Goal: Check status: Check status

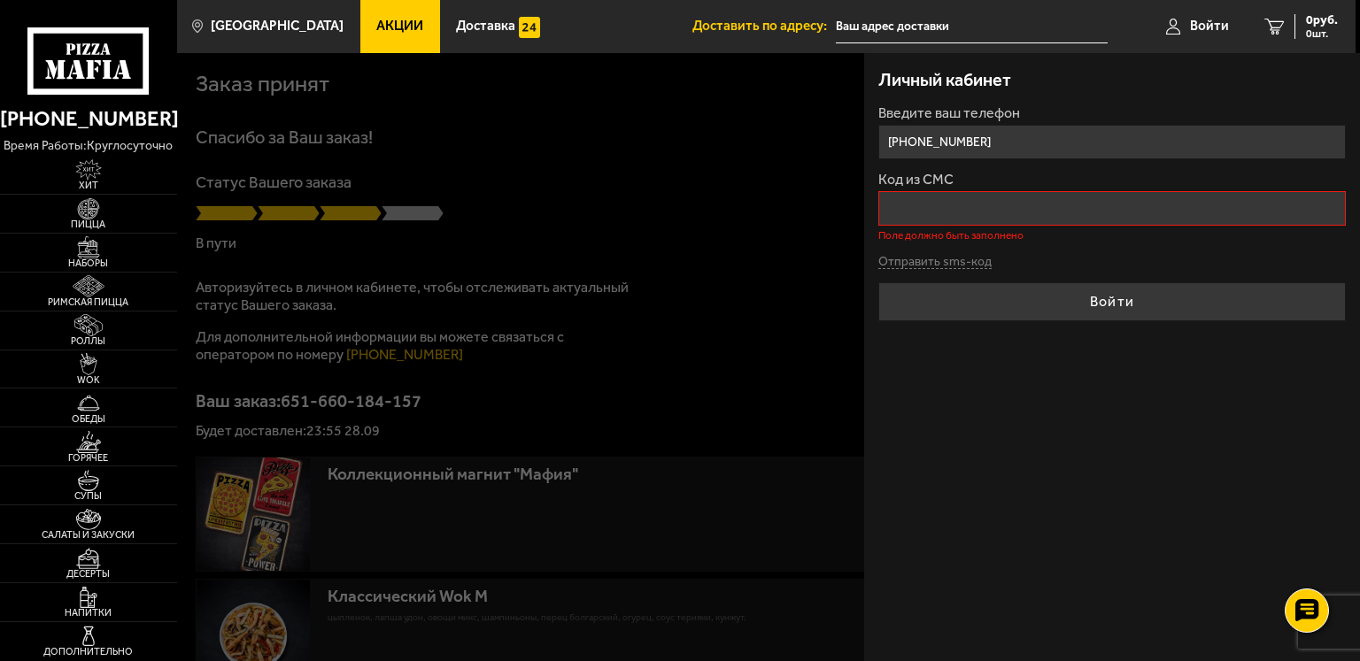
drag, startPoint x: 0, startPoint y: 0, endPoint x: 992, endPoint y: 217, distance: 1015.7
click at [992, 217] on input "Код из СМС" at bounding box center [1111, 208] width 467 height 35
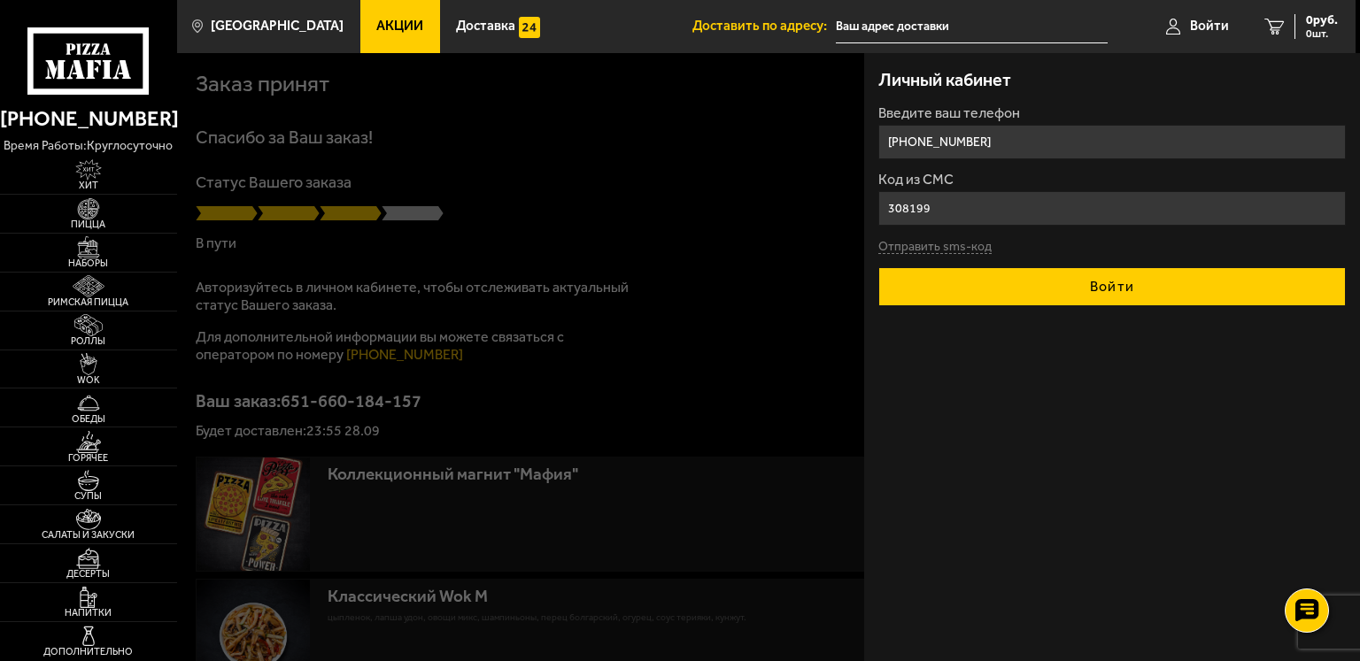
type input "308199"
click at [1011, 278] on button "Войти" at bounding box center [1111, 286] width 467 height 39
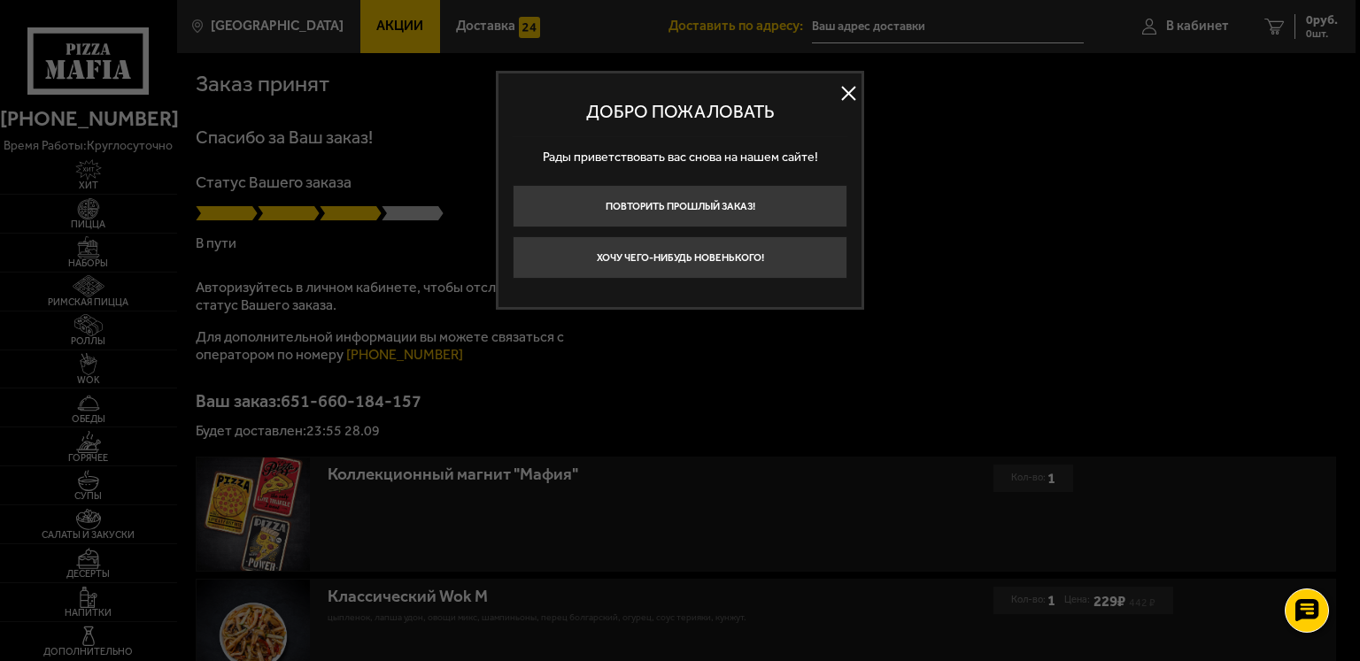
click at [842, 94] on button at bounding box center [848, 94] width 27 height 27
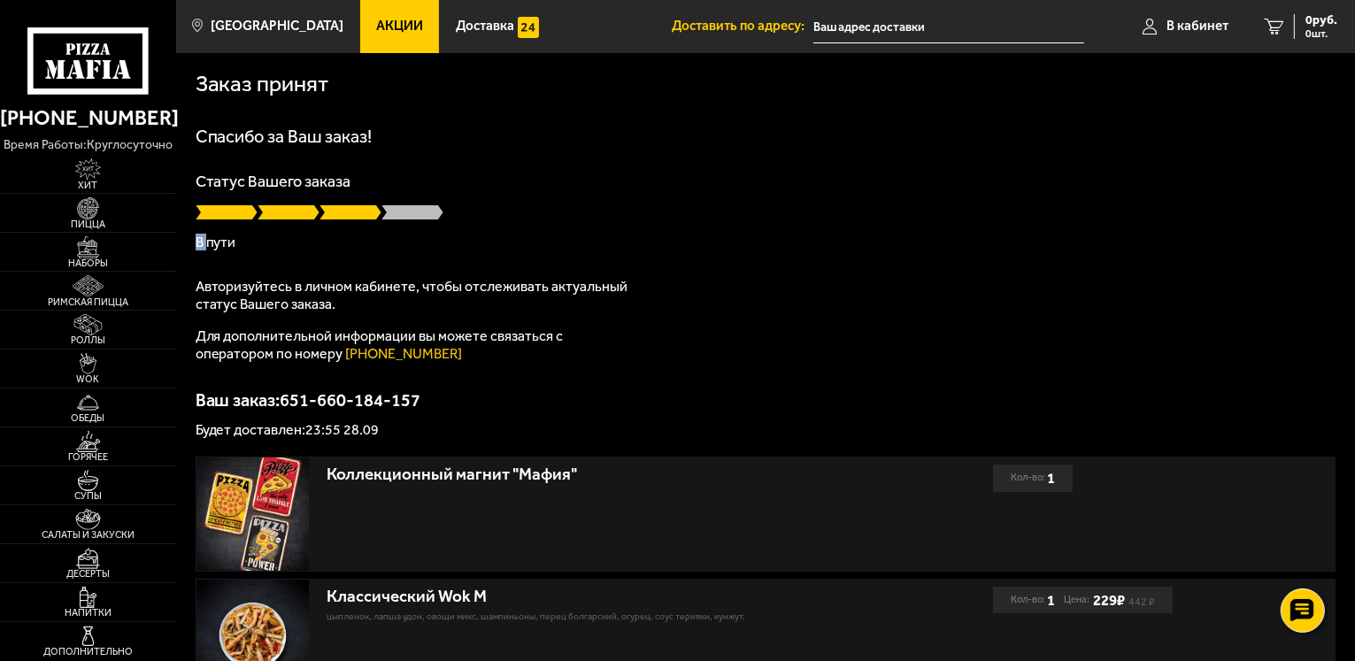
drag, startPoint x: 481, startPoint y: 213, endPoint x: 205, endPoint y: 239, distance: 276.5
click at [205, 239] on div "Статус Вашего заказа В пути" at bounding box center [766, 211] width 1141 height 76
click at [574, 242] on p "В пути" at bounding box center [766, 242] width 1141 height 14
click at [446, 187] on p "Статус Вашего заказа" at bounding box center [766, 181] width 1141 height 16
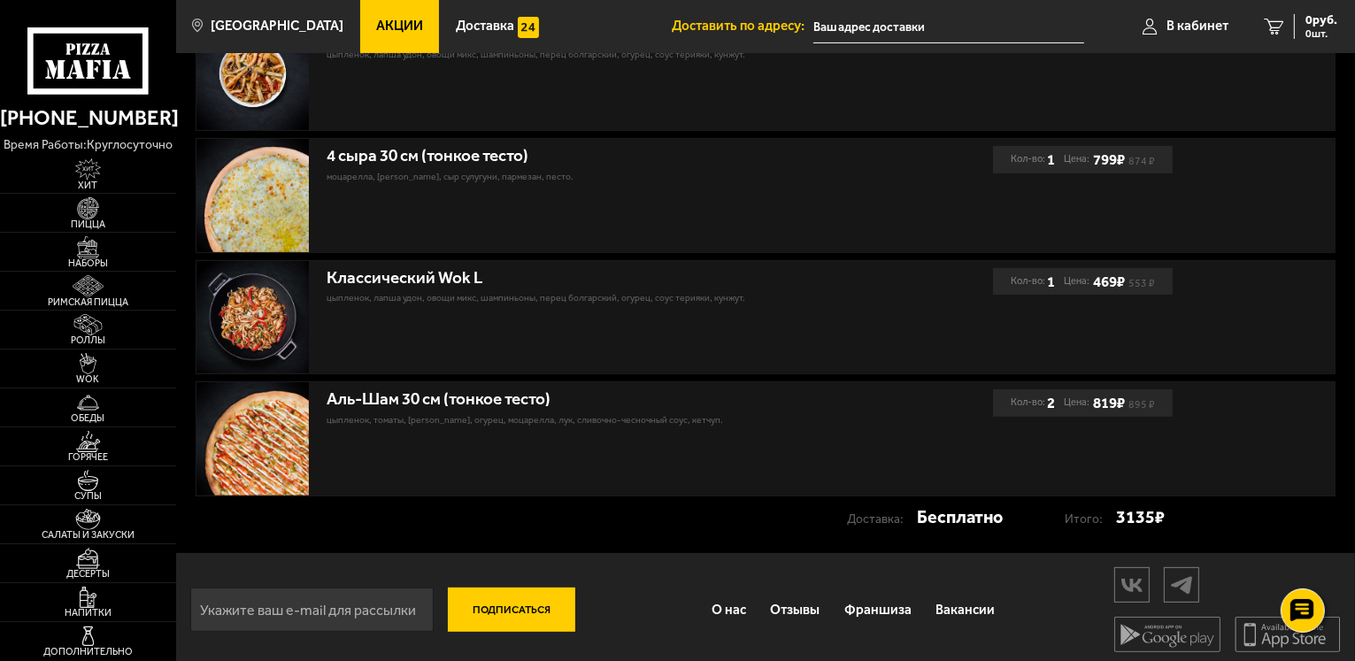
scroll to position [568, 0]
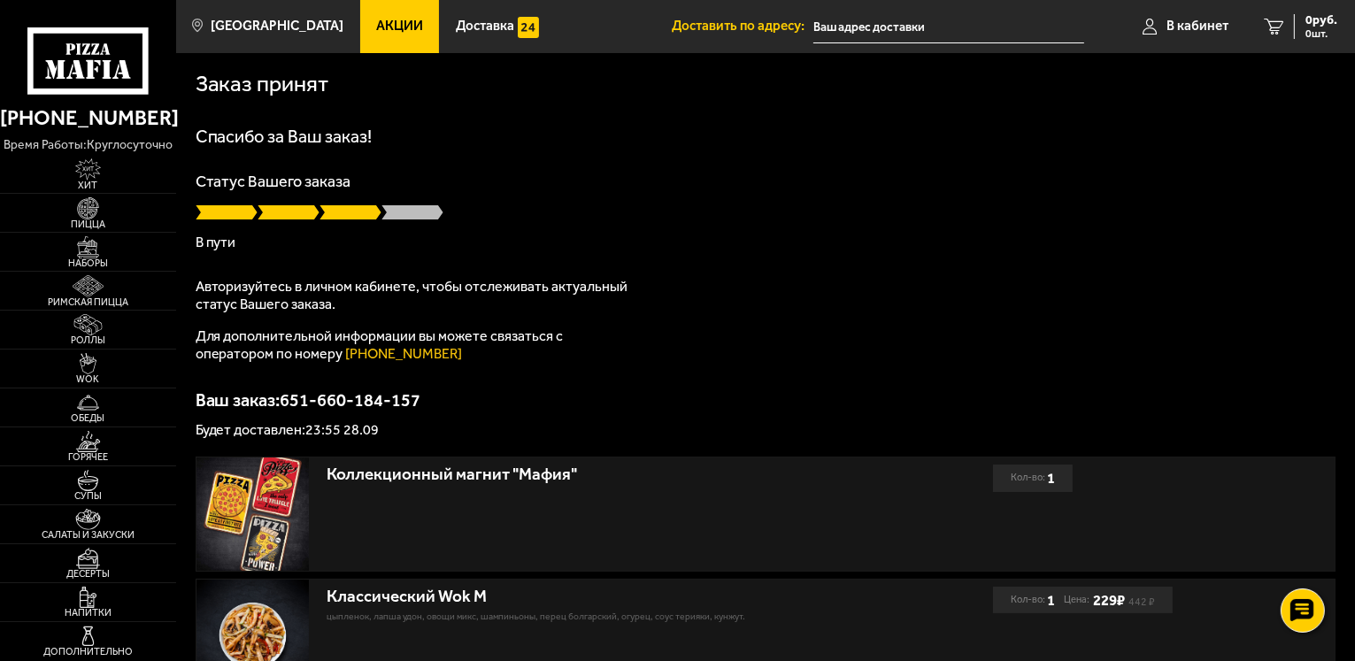
click at [412, 210] on span at bounding box center [413, 213] width 62 height 18
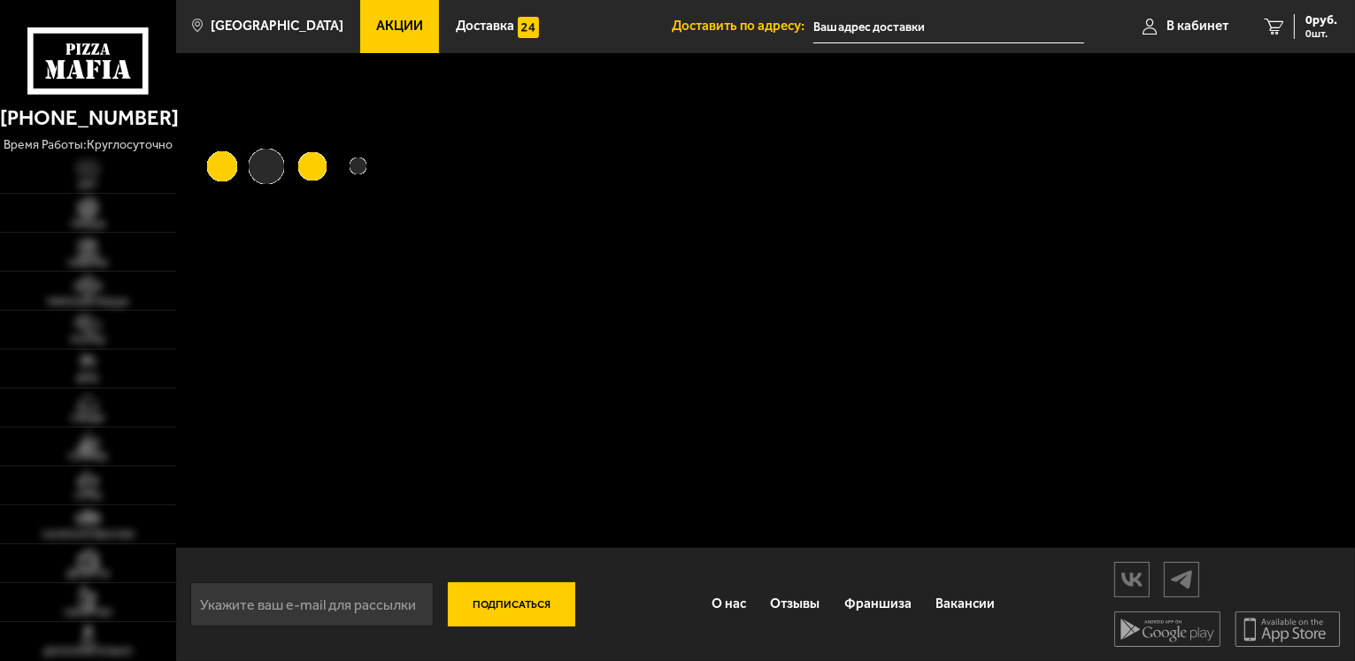
type input "[STREET_ADDRESS][PERSON_NAME]"
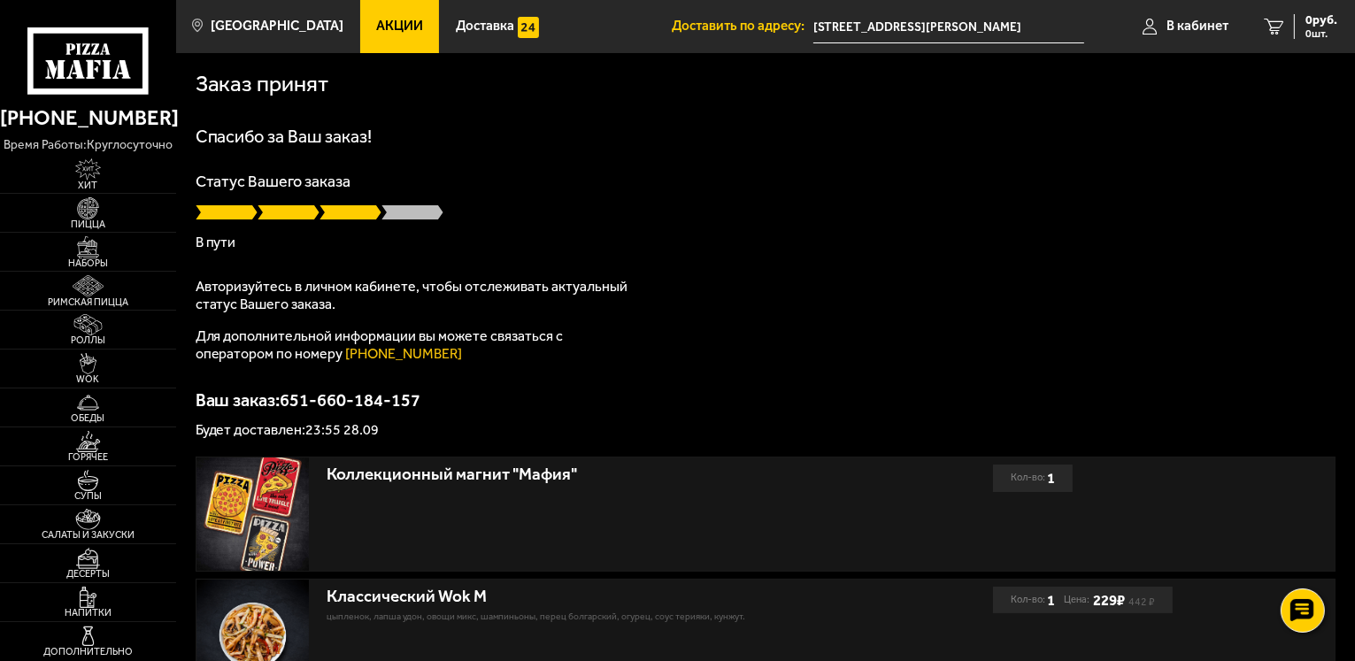
click at [323, 247] on p "В пути" at bounding box center [766, 242] width 1141 height 14
click at [327, 216] on span at bounding box center [351, 213] width 62 height 18
click at [366, 296] on p "Авторизуйтесь в личном кабинете, чтобы отслеживать актуальный статус Вашего зак…" at bounding box center [417, 295] width 443 height 35
click at [368, 293] on p "Авторизуйтесь в личном кабинете, чтобы отслеживать актуальный статус Вашего зак…" at bounding box center [417, 295] width 443 height 35
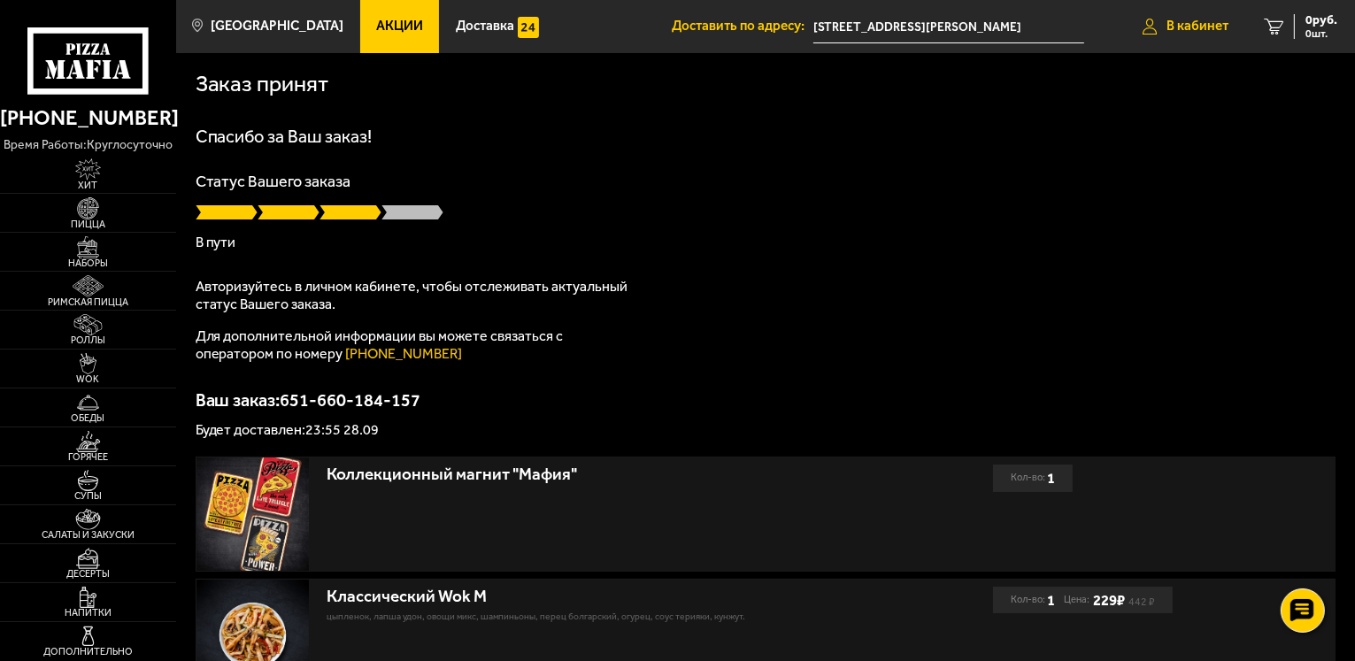
click at [1168, 19] on span "В кабинет" at bounding box center [1198, 25] width 62 height 13
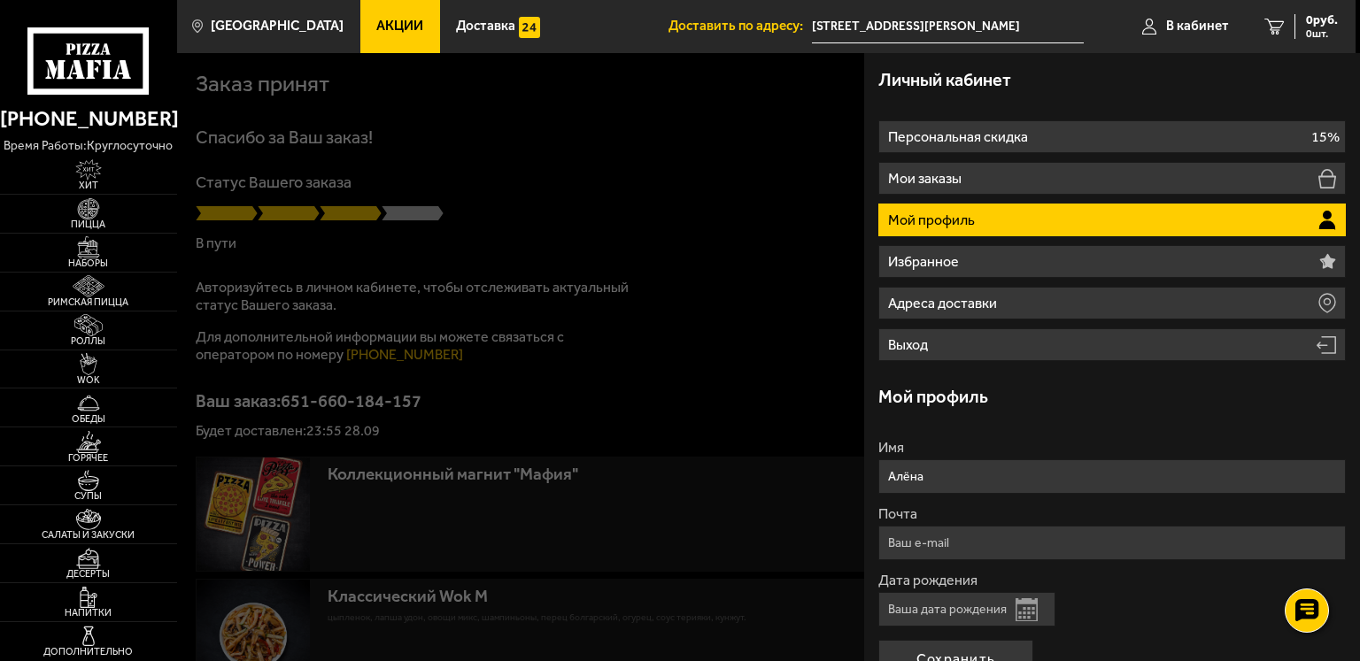
click at [1023, 212] on li "Мой профиль" at bounding box center [1111, 220] width 467 height 33
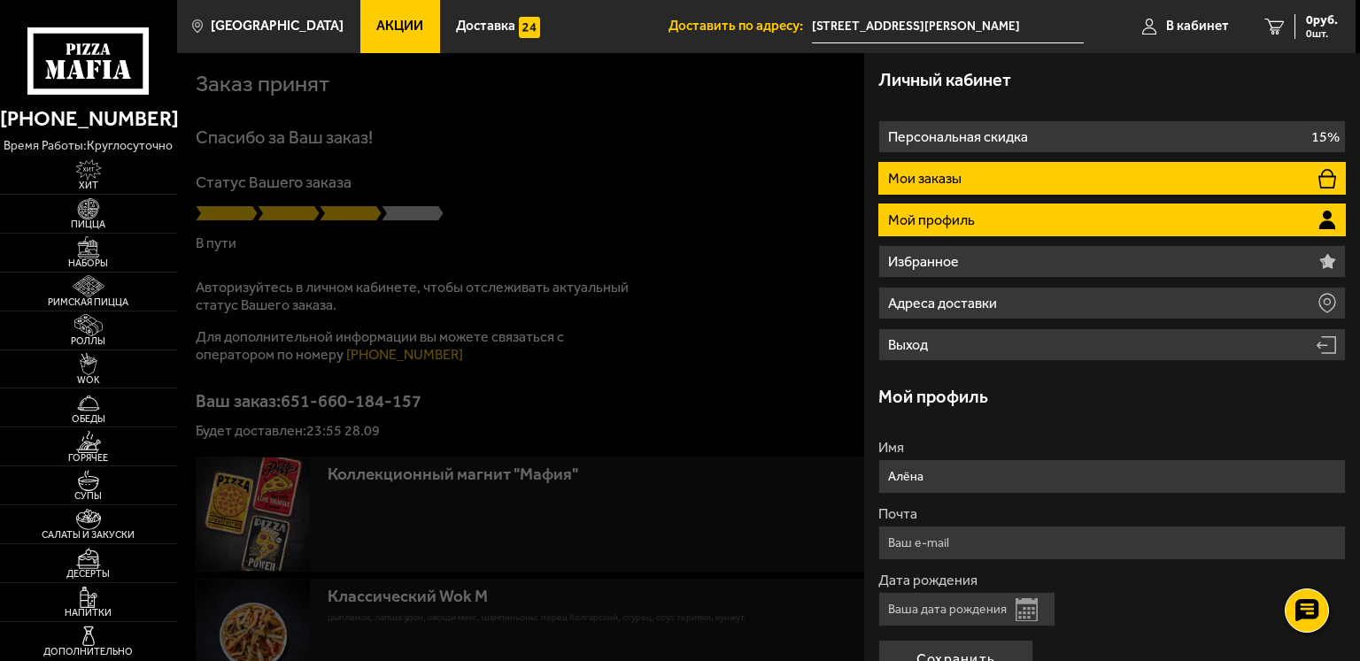
click at [1050, 176] on li "Мои заказы" at bounding box center [1111, 178] width 467 height 33
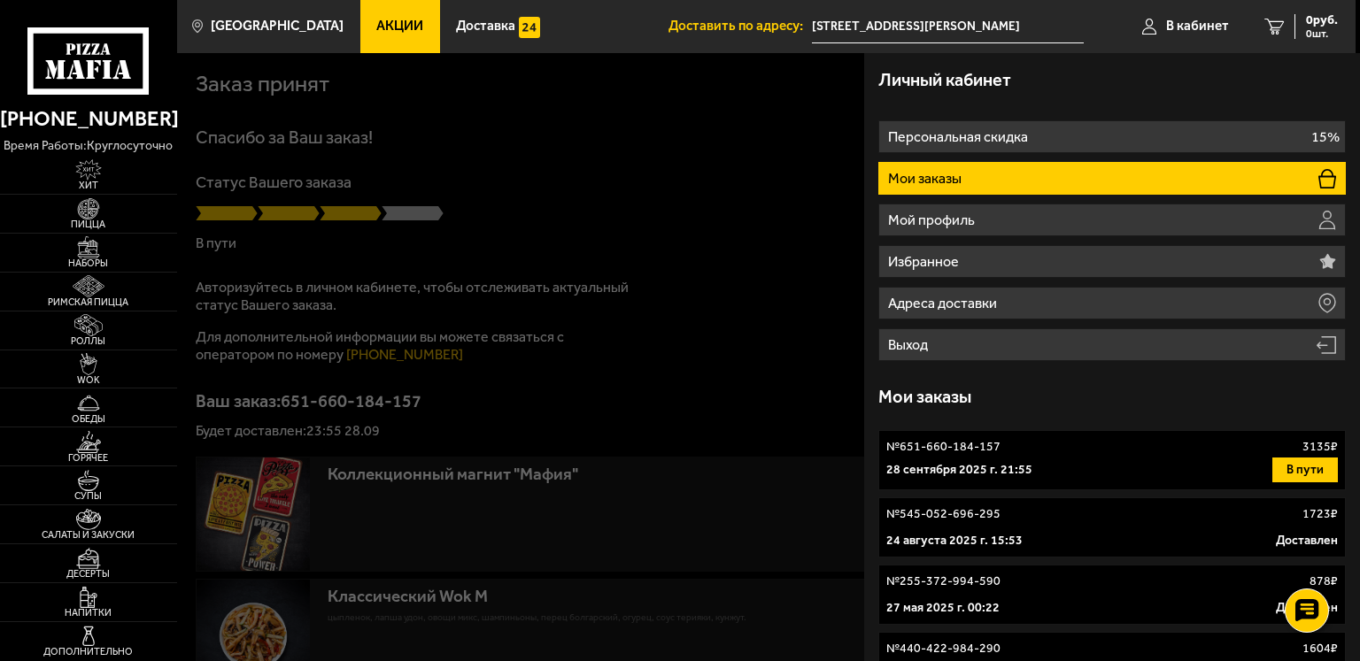
click at [829, 348] on div at bounding box center [857, 383] width 1360 height 661
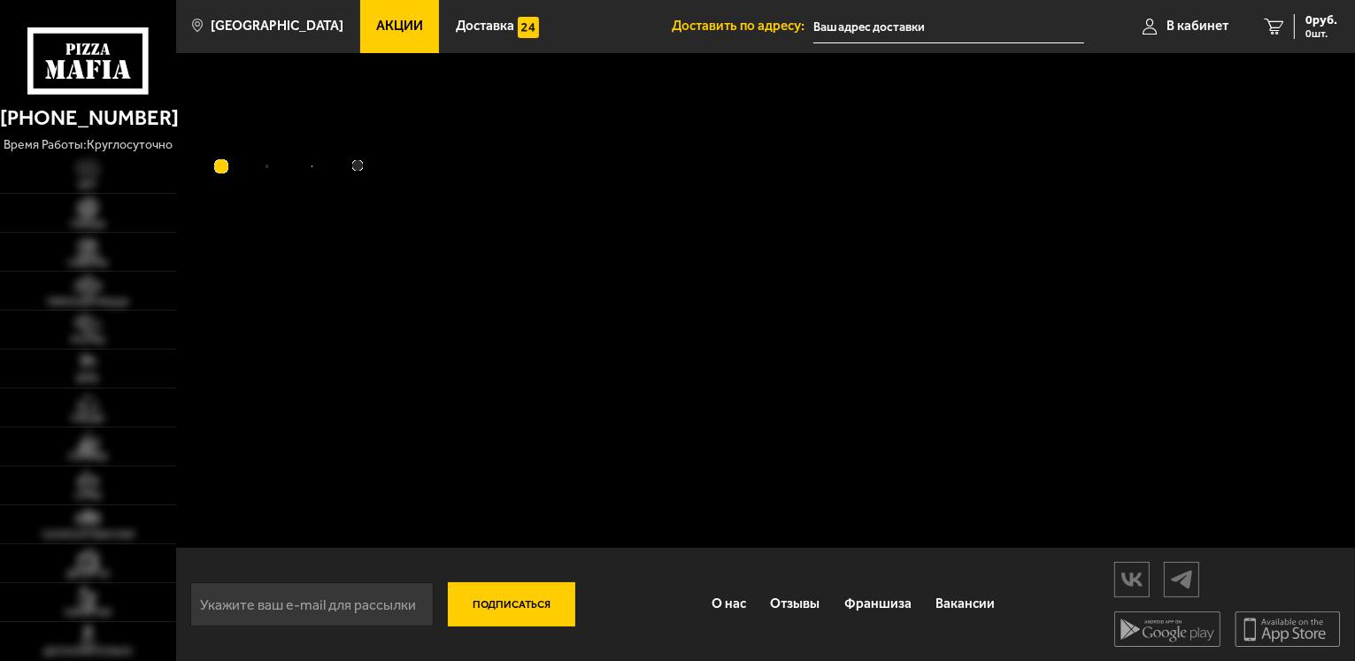
type input "[STREET_ADDRESS][PERSON_NAME]"
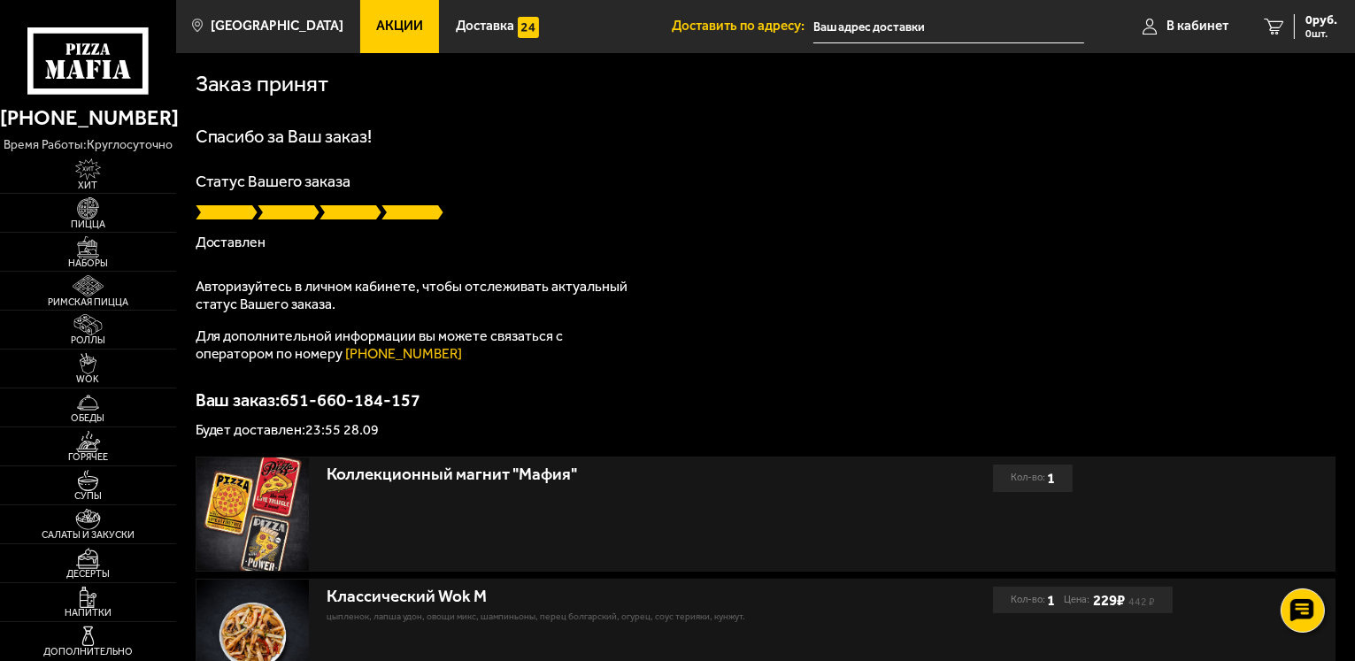
click at [970, 343] on div "Спасибо за Ваш заказ! Статус Вашего заказа Доставлен Авторизуйтесь в личном каб…" at bounding box center [766, 282] width 1141 height 310
drag, startPoint x: 450, startPoint y: 355, endPoint x: 346, endPoint y: 355, distance: 103.6
click at [346, 355] on p "Для дополнительной информации вы можете связаться с оператором по номеру [PHONE…" at bounding box center [417, 345] width 443 height 35
click at [375, 357] on link "[PHONE_NUMBER]" at bounding box center [404, 353] width 117 height 17
click at [605, 431] on p "Будет доставлен: 23:55 28.09" at bounding box center [766, 430] width 1141 height 14
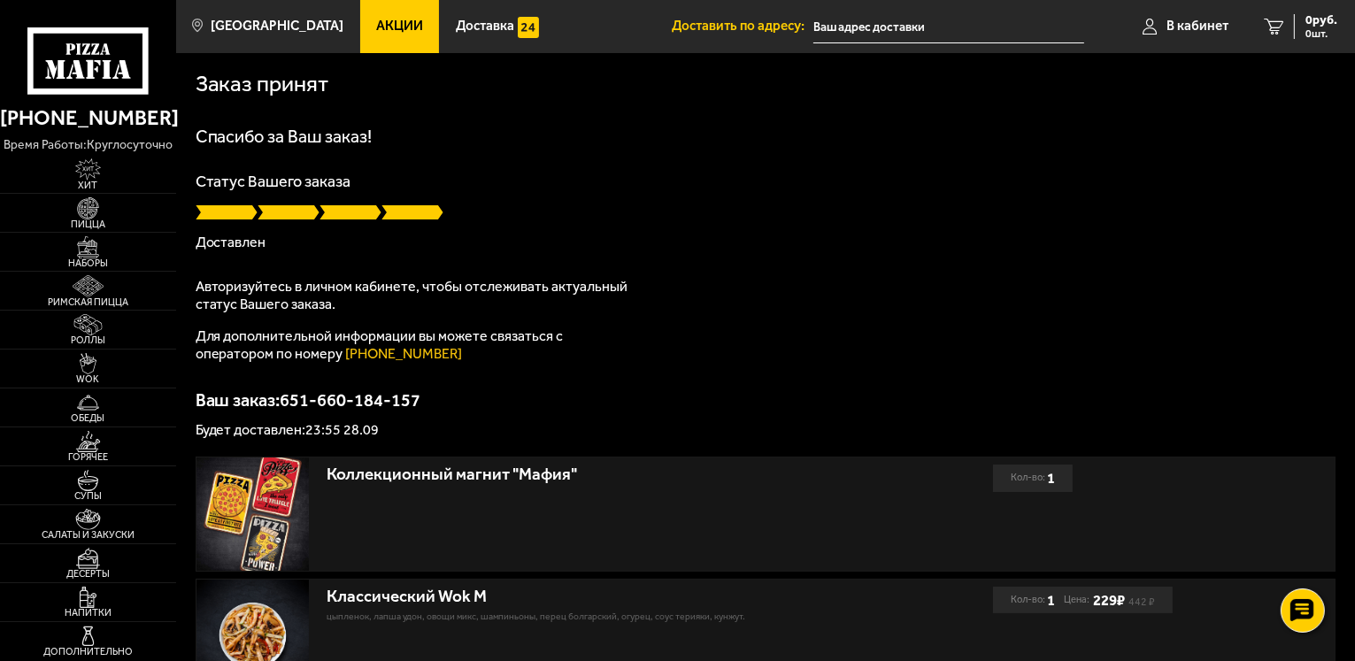
click at [320, 405] on p "Ваш заказ: 651-660-184-157" at bounding box center [766, 400] width 1141 height 18
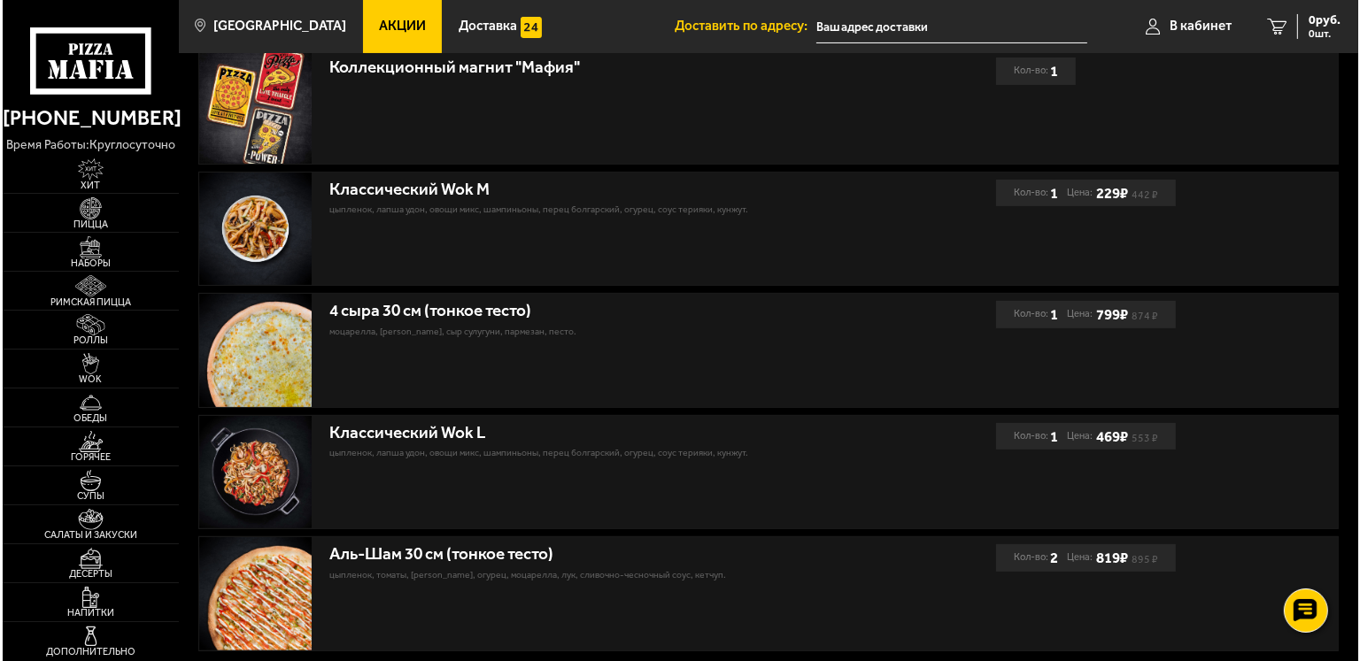
scroll to position [303, 0]
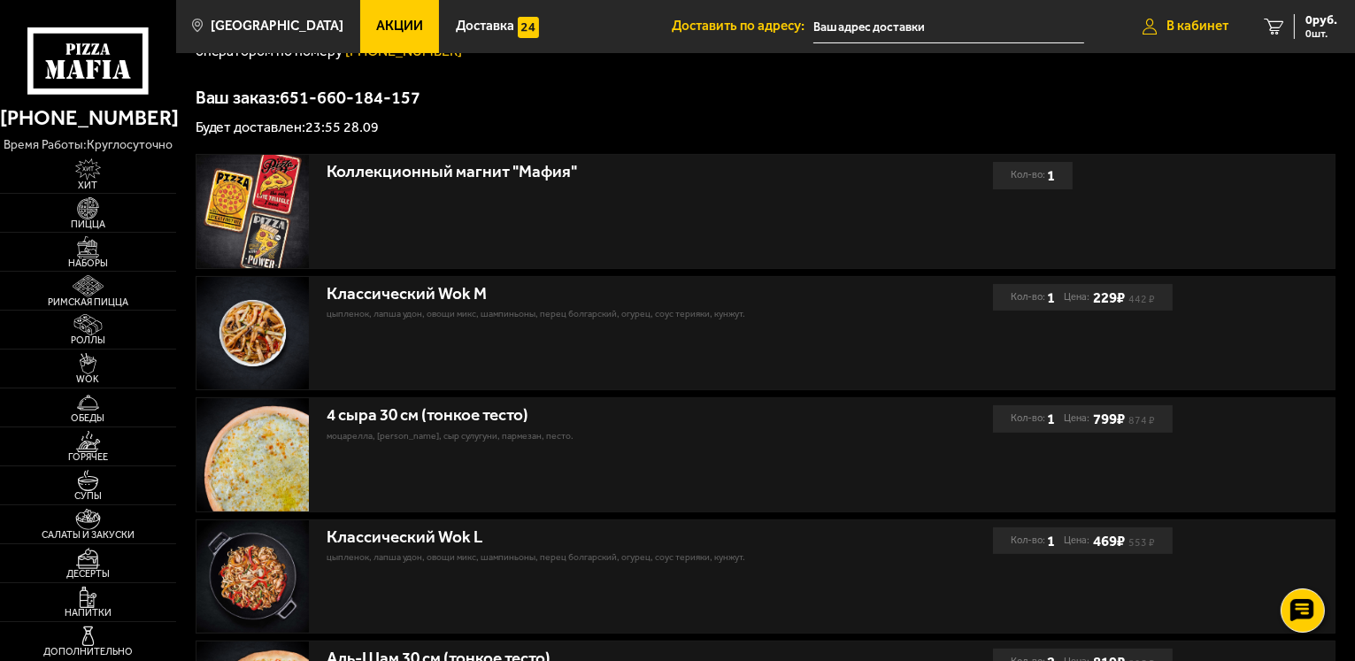
click at [1186, 29] on span "В кабинет" at bounding box center [1198, 25] width 62 height 13
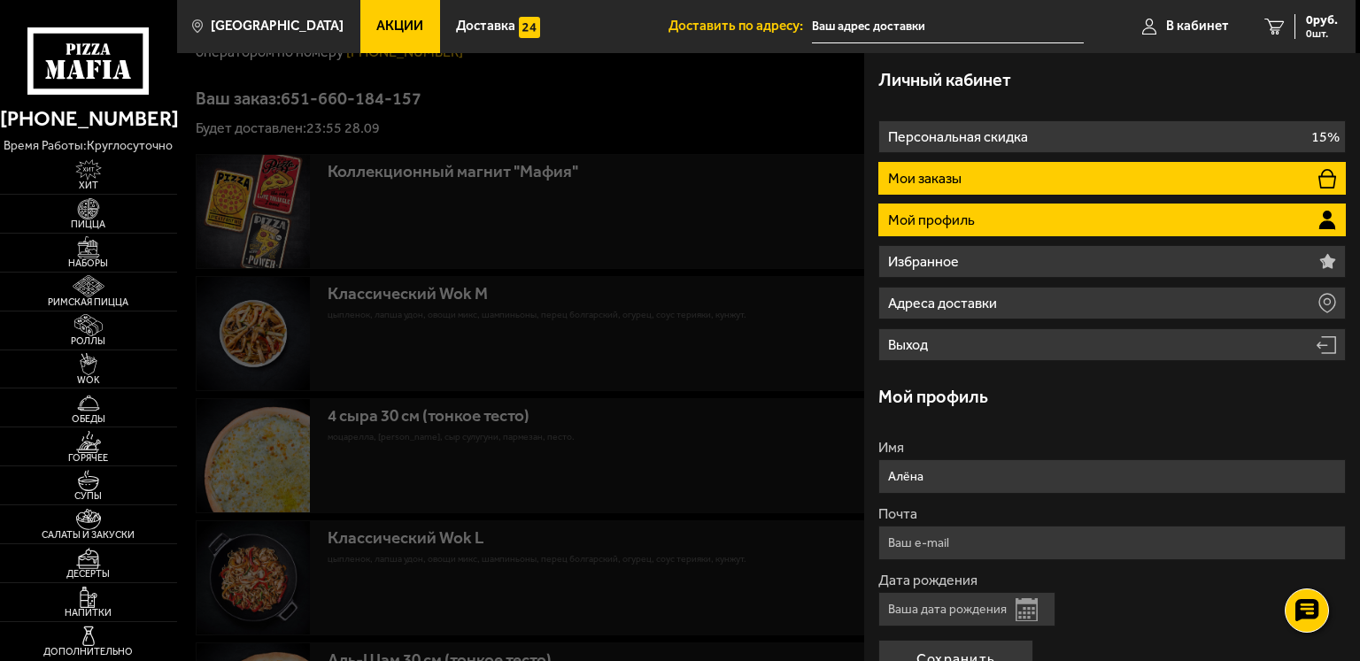
click at [1006, 179] on li "Мои заказы" at bounding box center [1111, 178] width 467 height 33
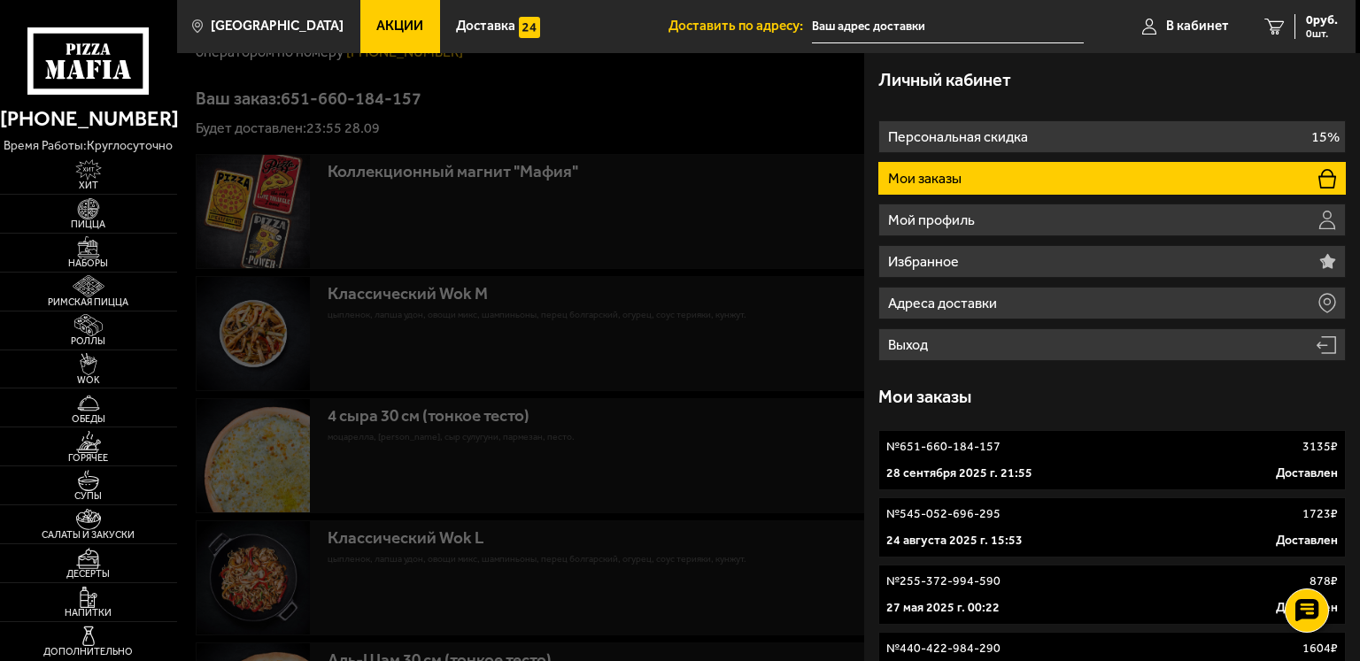
click at [1014, 449] on div "№ 651-660-184-157 3135 ₽" at bounding box center [1111, 447] width 451 height 18
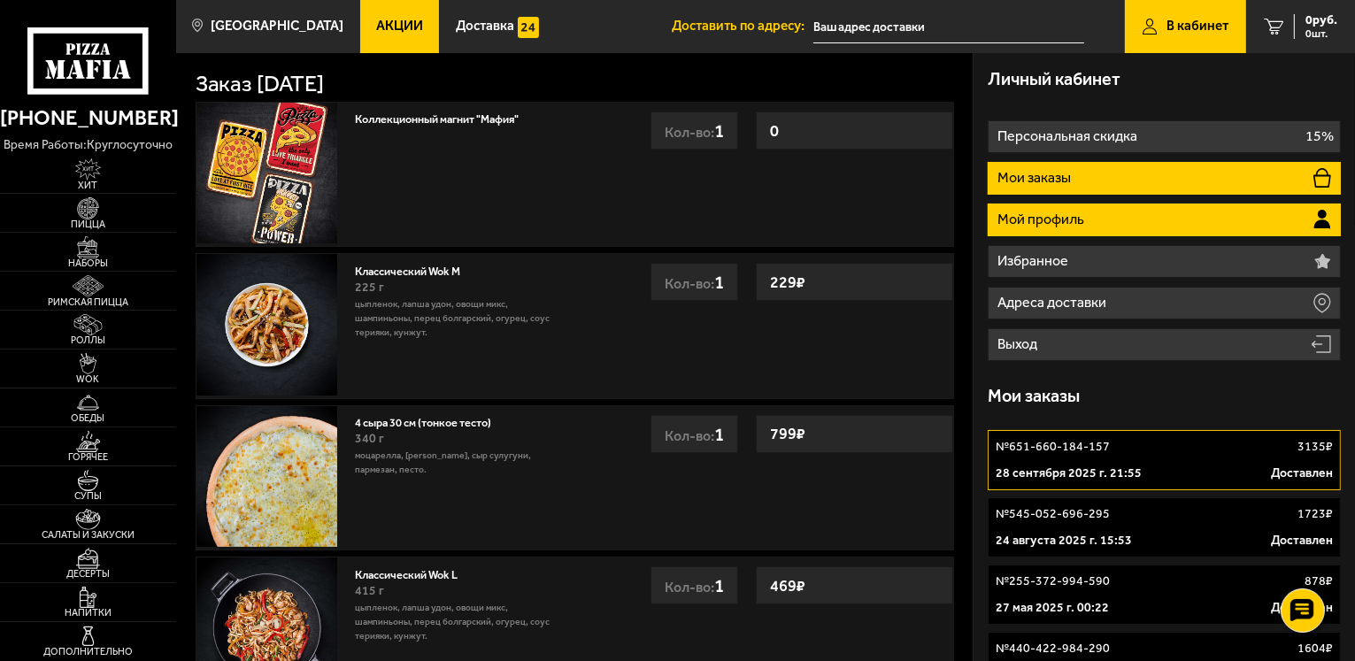
click at [1133, 217] on li "Мой профиль" at bounding box center [1164, 220] width 353 height 33
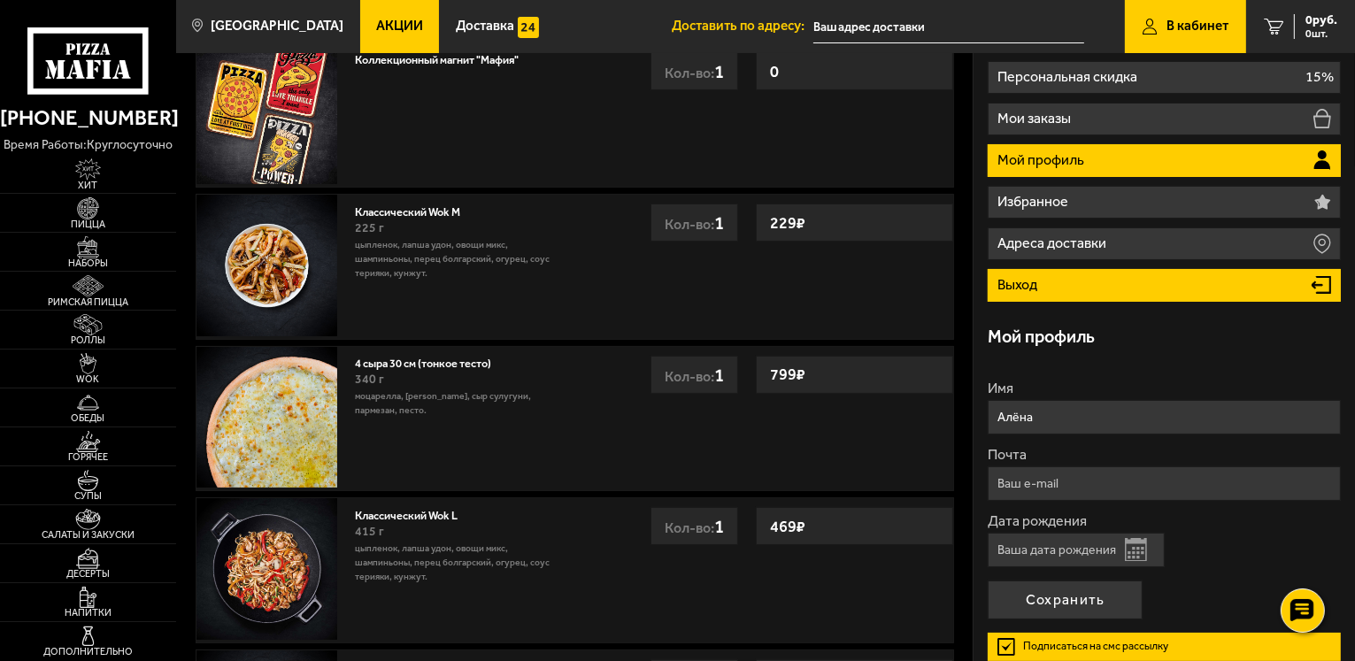
scroll to position [266, 0]
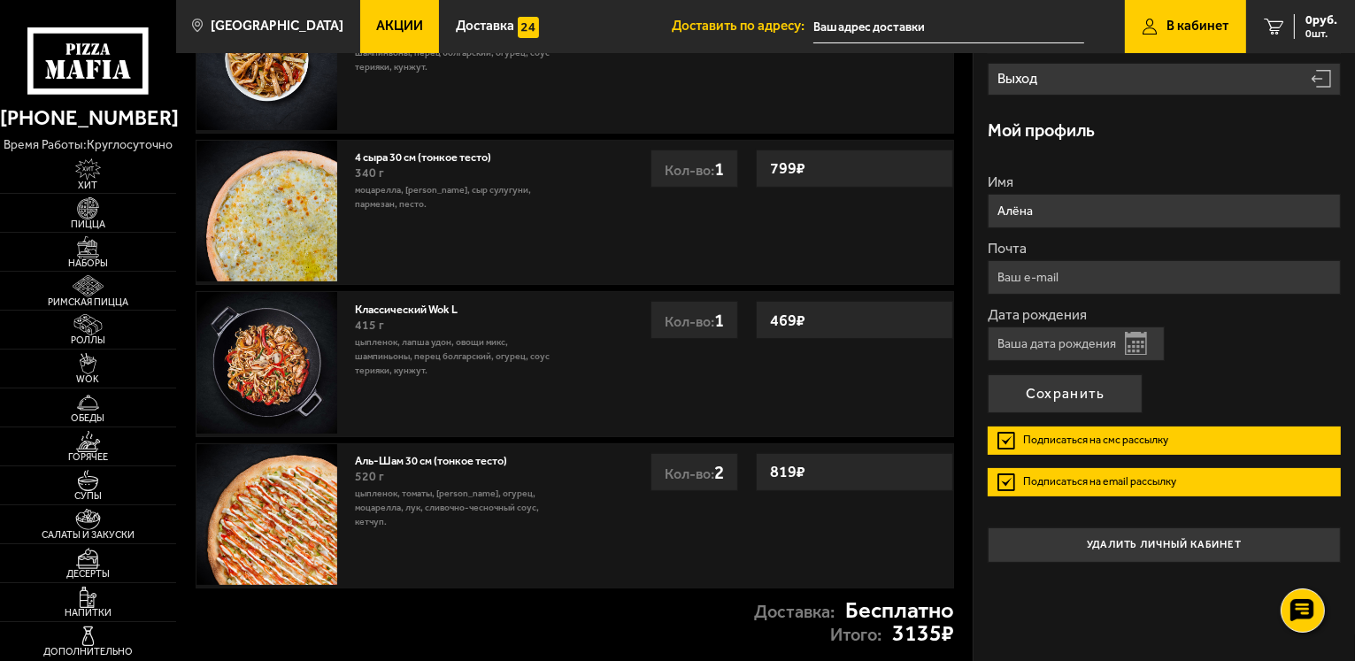
click at [1002, 435] on label "Подписаться на смс рассылку" at bounding box center [1164, 441] width 353 height 28
click at [0, 0] on input "Подписаться на смс рассылку" at bounding box center [0, 0] width 0 height 0
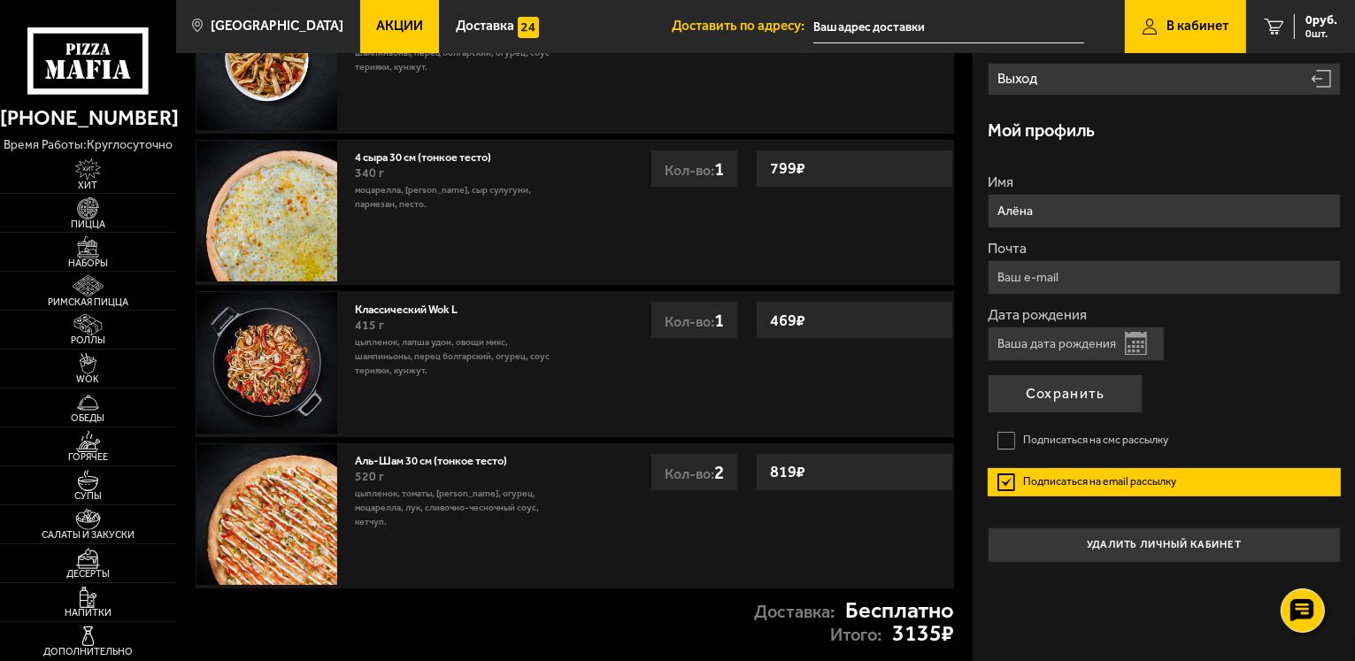
click at [1006, 483] on label "Подписаться на email рассылку" at bounding box center [1164, 482] width 353 height 28
click at [0, 0] on input "Подписаться на email рассылку" at bounding box center [0, 0] width 0 height 0
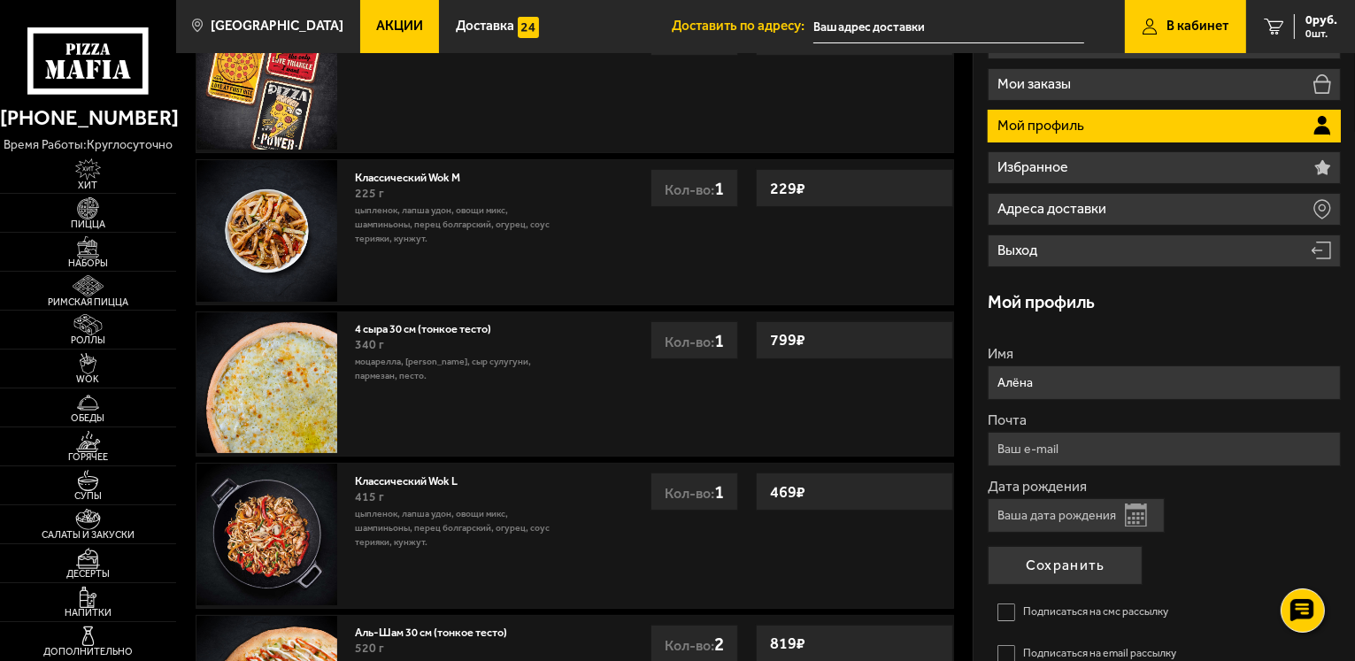
scroll to position [89, 0]
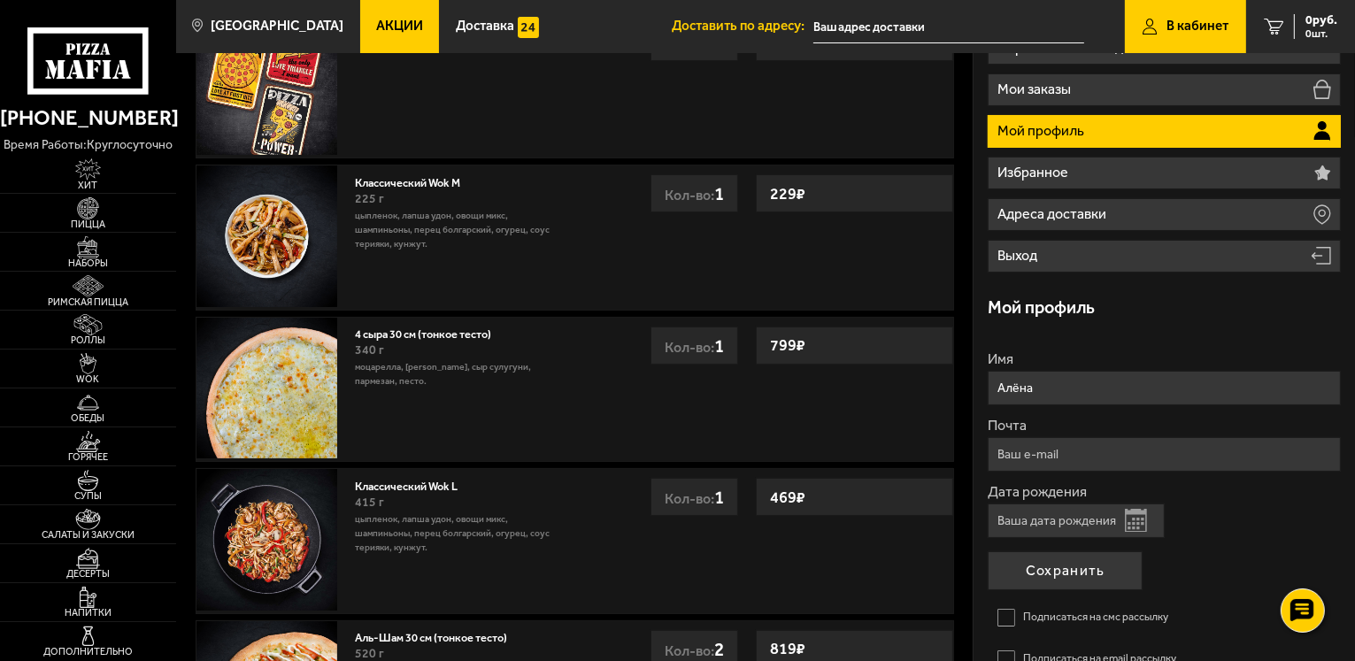
click at [1069, 518] on input "Дата рождения" at bounding box center [1076, 521] width 177 height 35
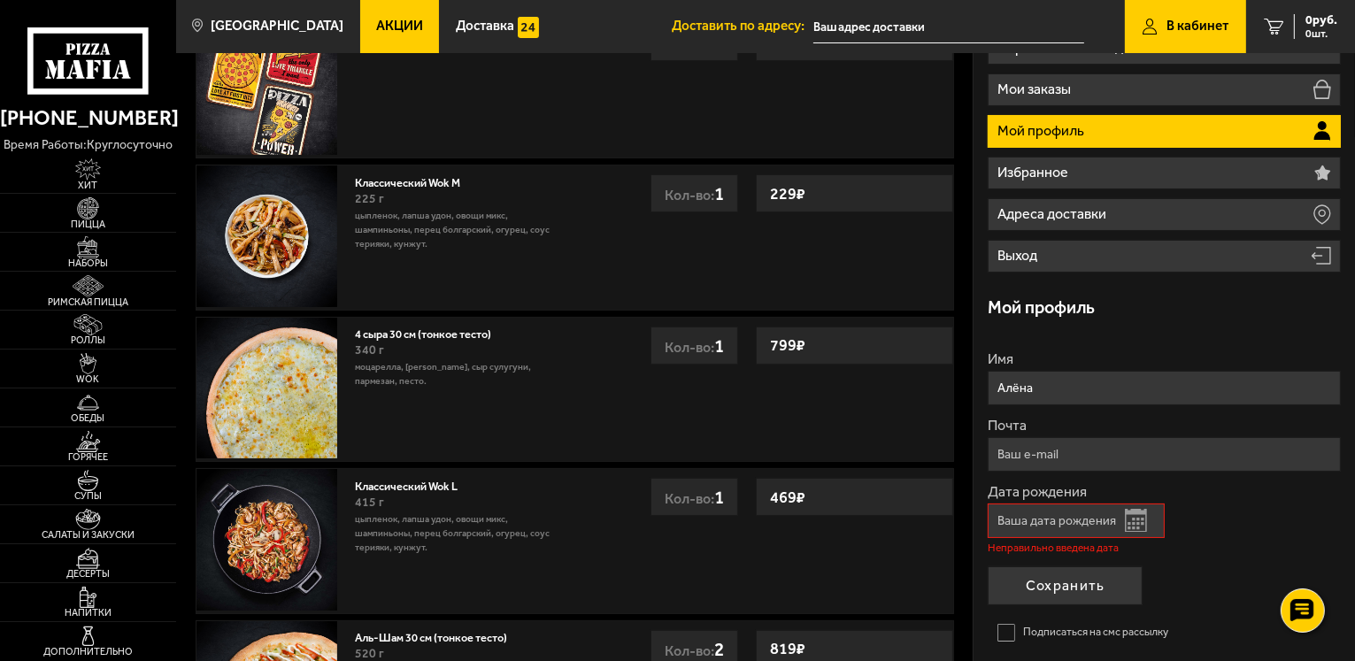
click at [1137, 519] on button "Открыть календарь" at bounding box center [1136, 520] width 22 height 23
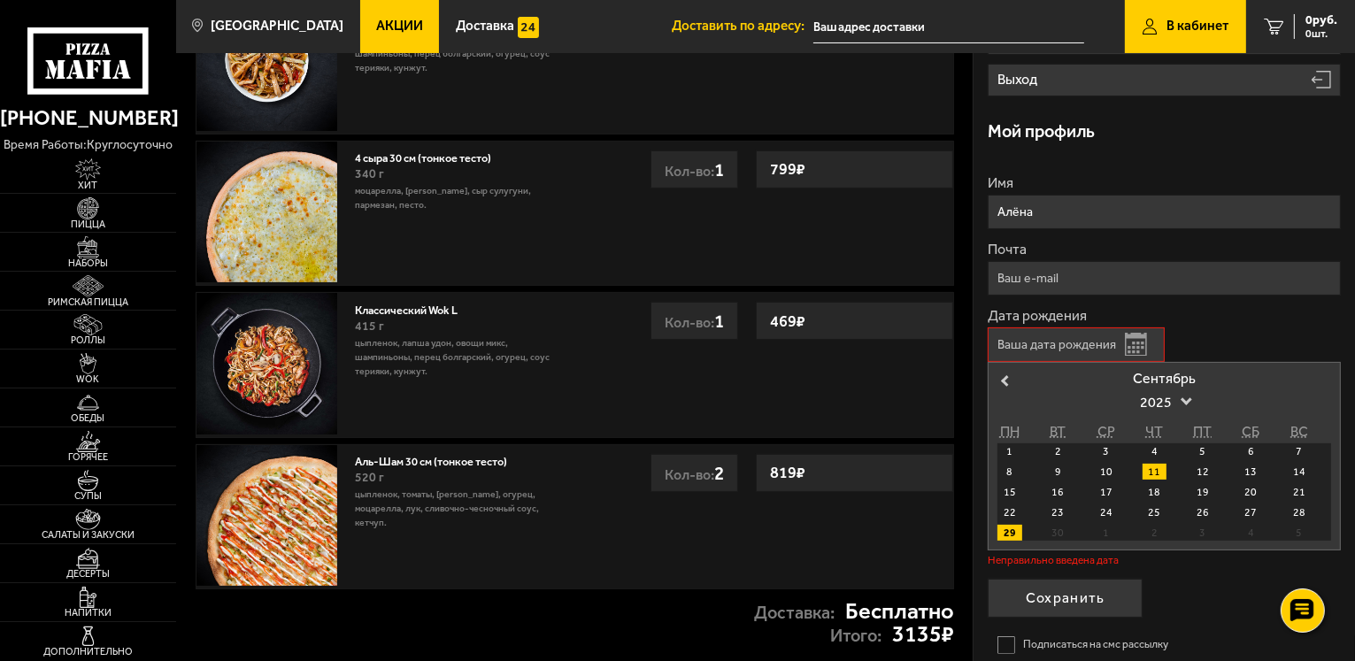
scroll to position [266, 0]
click at [1170, 403] on span "2025" at bounding box center [1165, 402] width 50 height 32
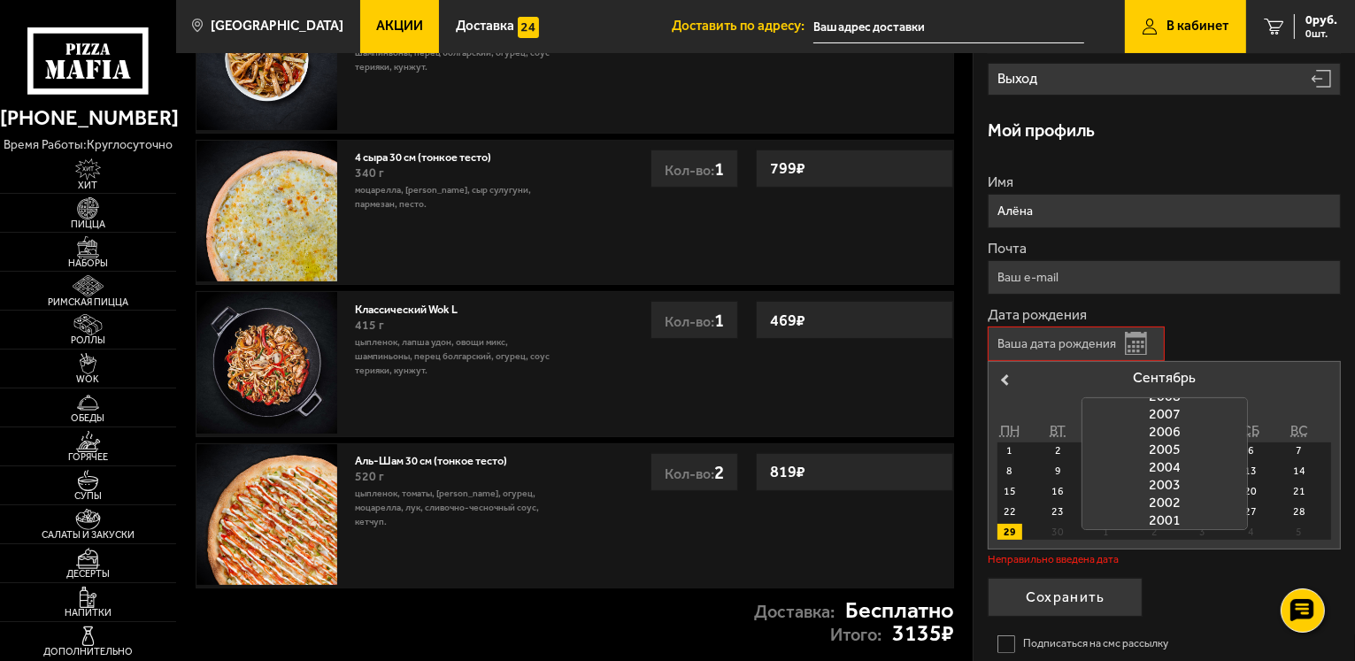
scroll to position [308, 0]
click at [1165, 464] on div "2004" at bounding box center [1165, 471] width 165 height 18
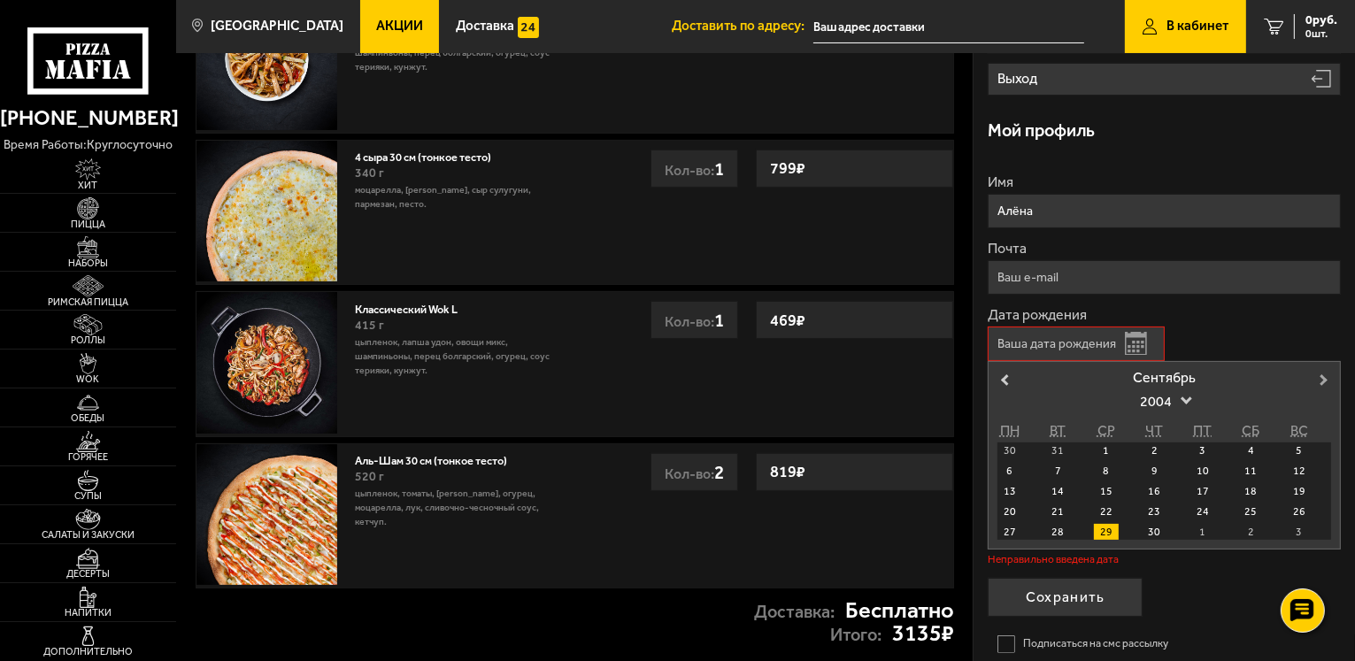
click at [1324, 376] on span "Next Month" at bounding box center [1324, 380] width 0 height 18
click at [1160, 511] on div "21" at bounding box center [1155, 512] width 24 height 16
type input "21.10.2004"
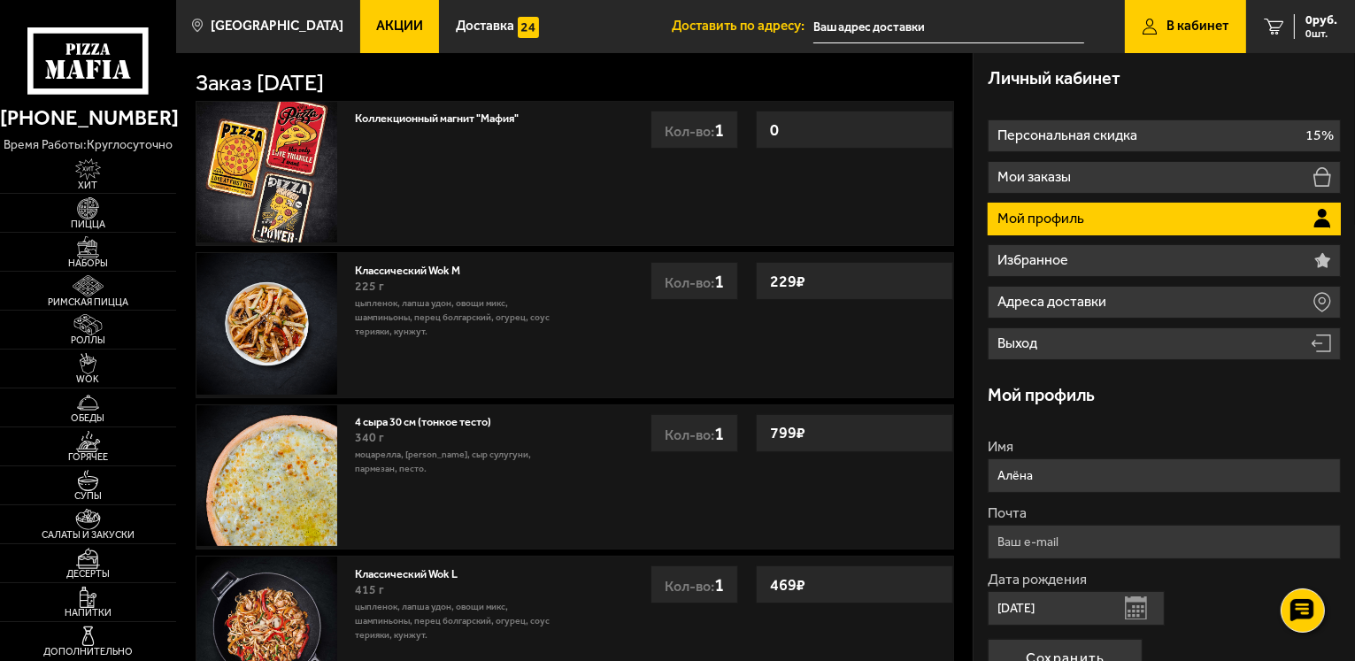
scroll to position [0, 0]
click at [490, 35] on link "Доставка" at bounding box center [497, 26] width 116 height 53
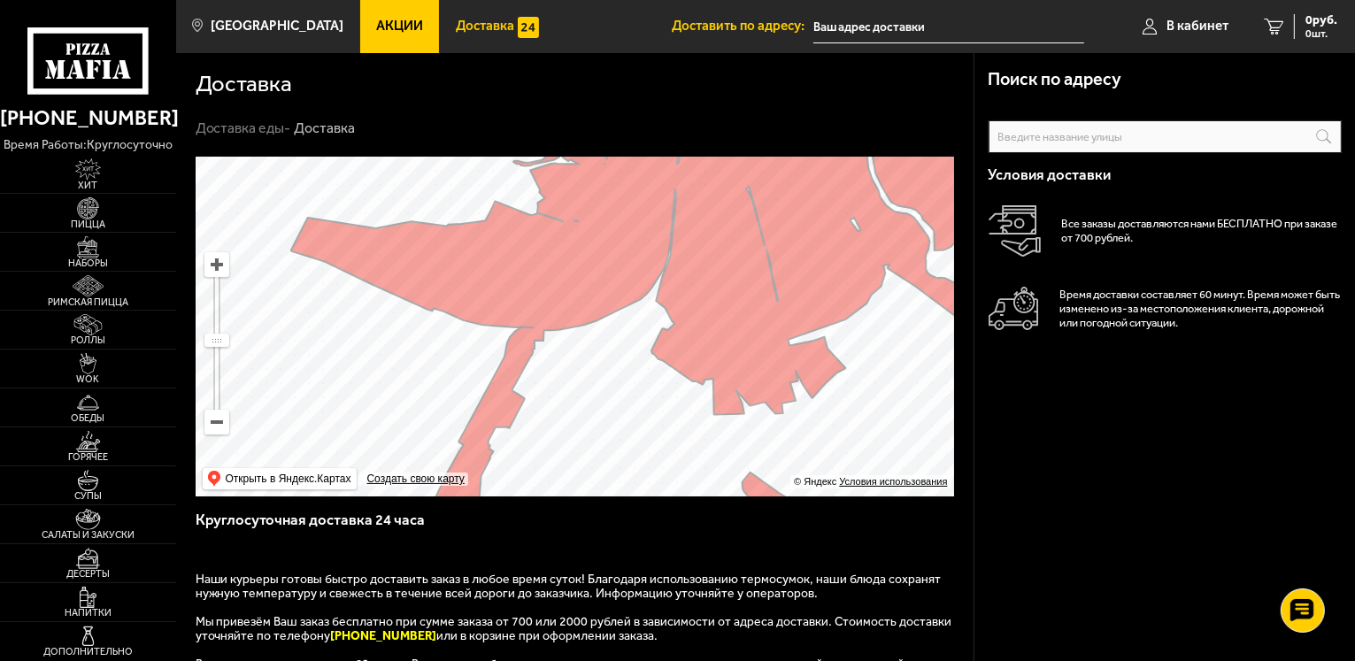
drag, startPoint x: 542, startPoint y: 317, endPoint x: 459, endPoint y: 427, distance: 137.2
click at [459, 433] on ymaps at bounding box center [575, 327] width 759 height 340
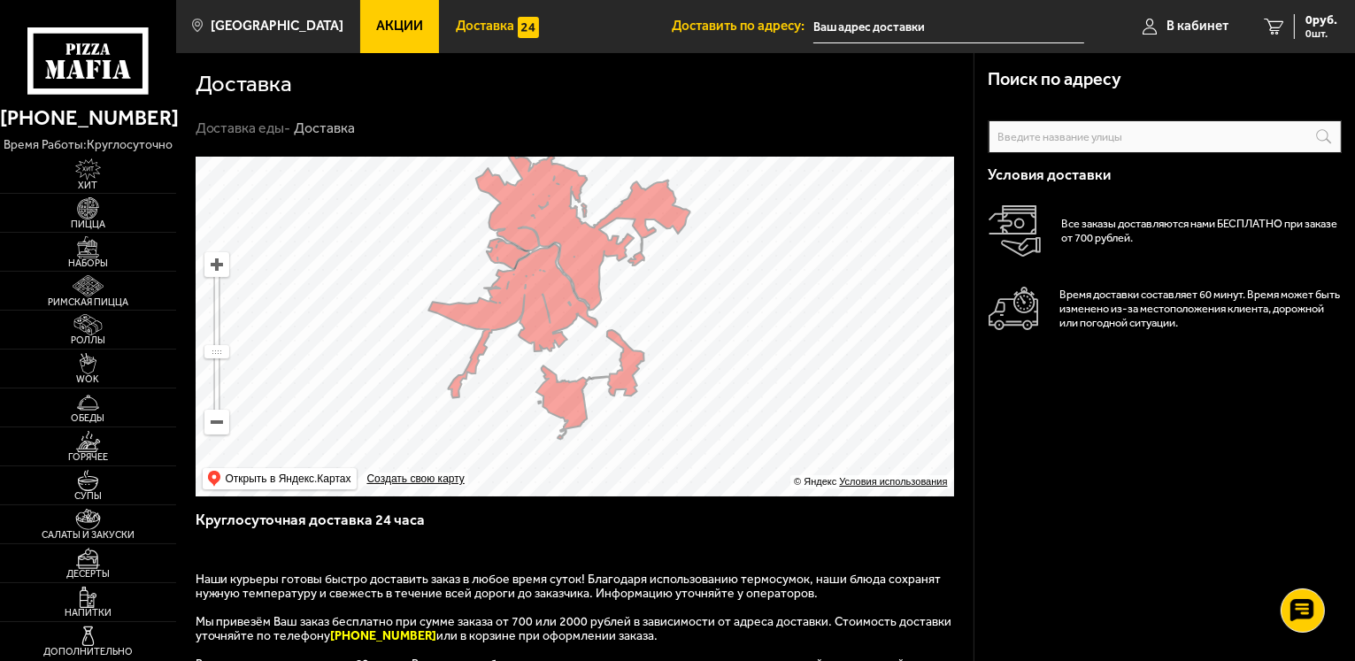
drag, startPoint x: 443, startPoint y: 397, endPoint x: 479, endPoint y: 303, distance: 100.6
click at [479, 303] on ymaps at bounding box center [575, 327] width 759 height 340
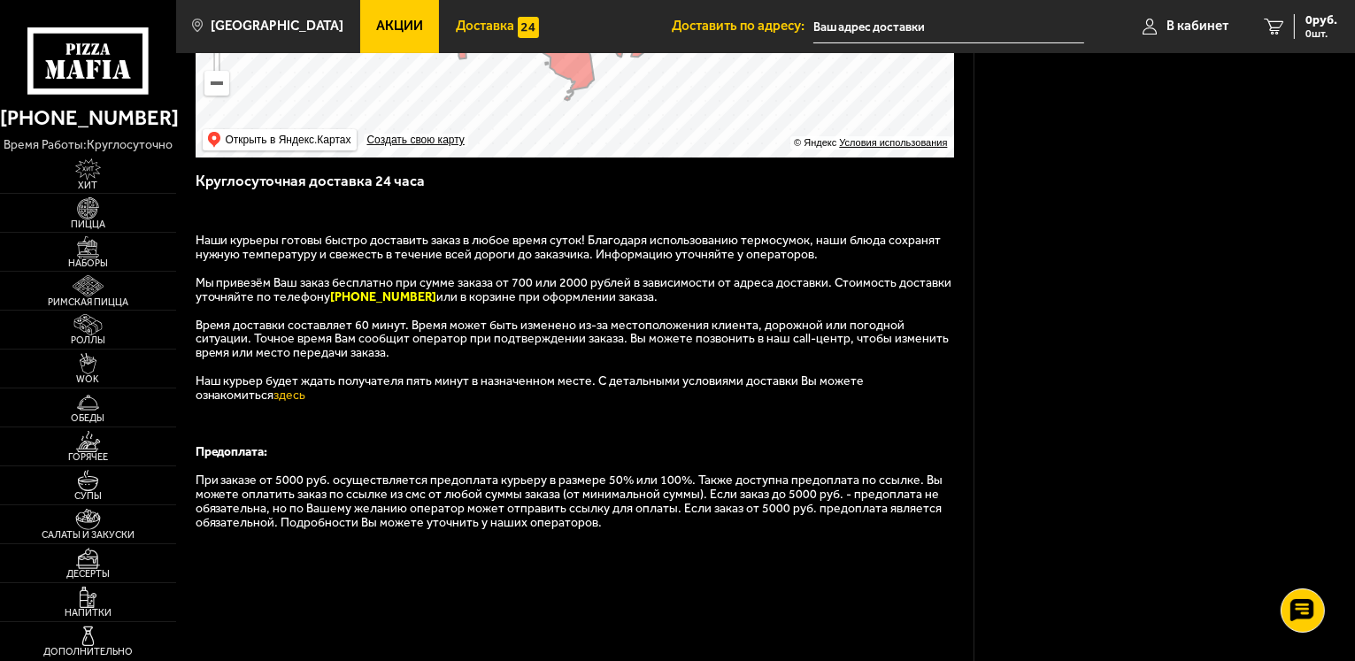
scroll to position [354, 0]
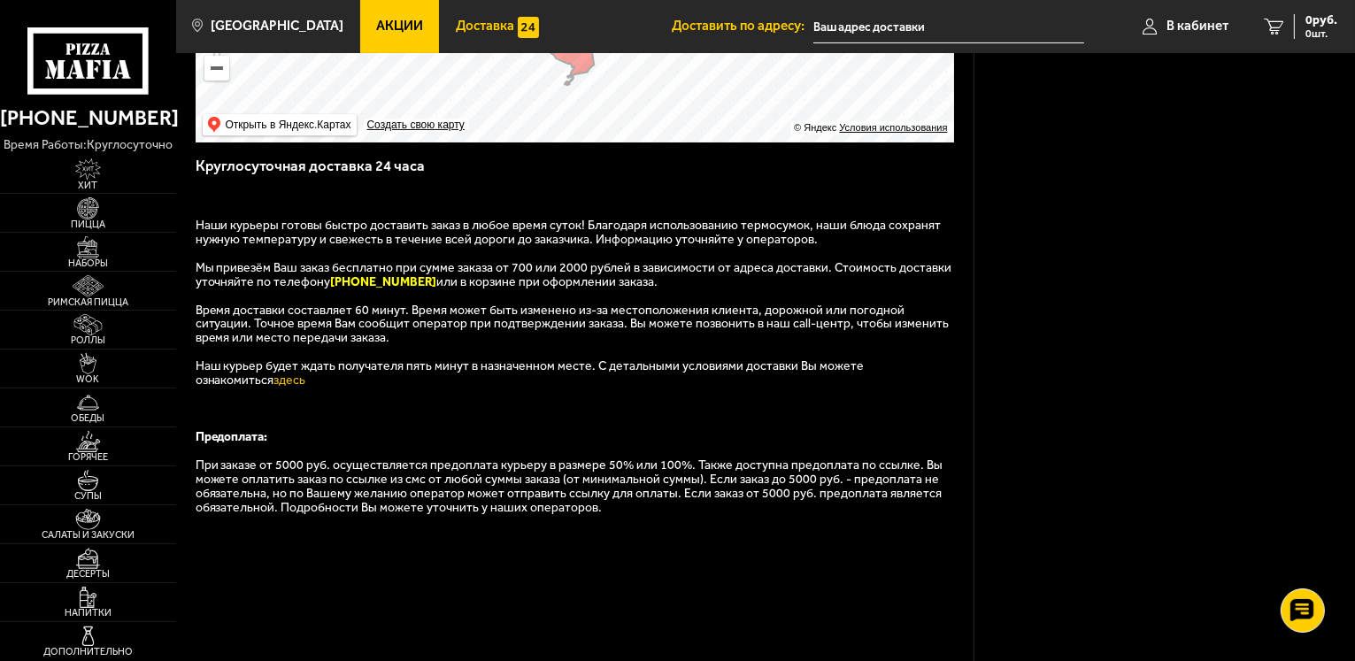
click at [115, 47] on icon at bounding box center [88, 60] width 122 height 67
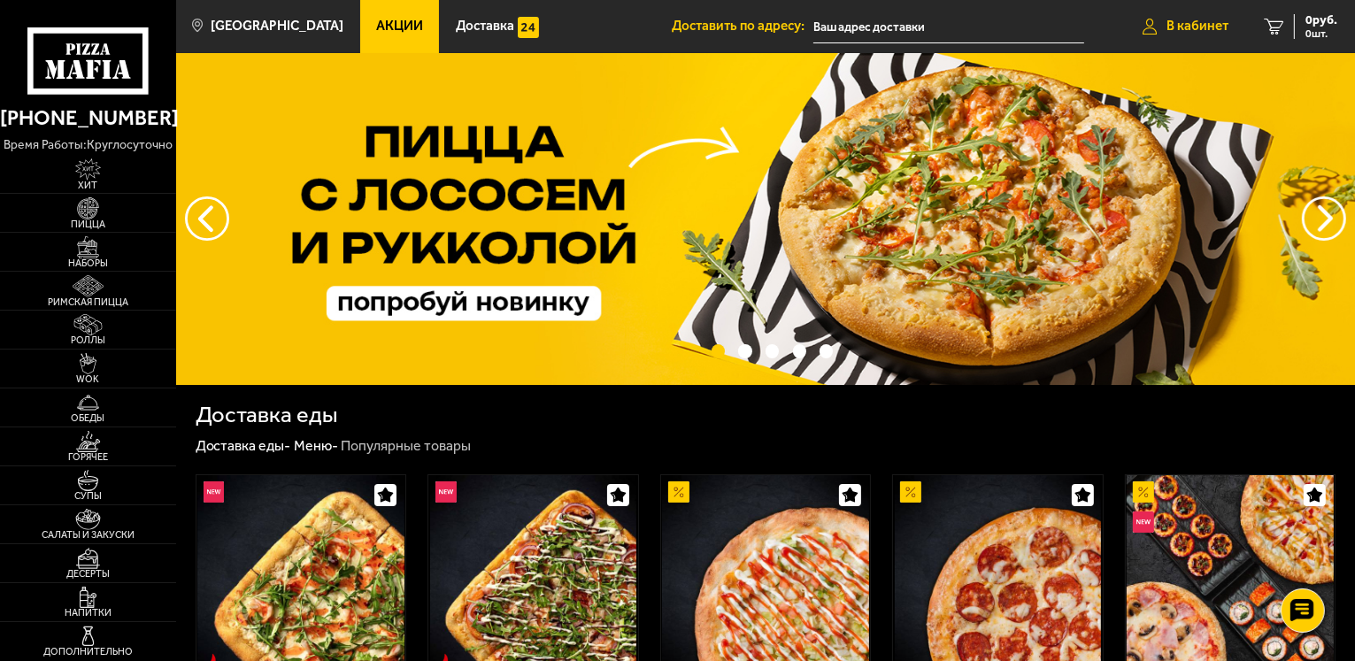
click at [1199, 15] on link "В кабинет" at bounding box center [1185, 26] width 121 height 53
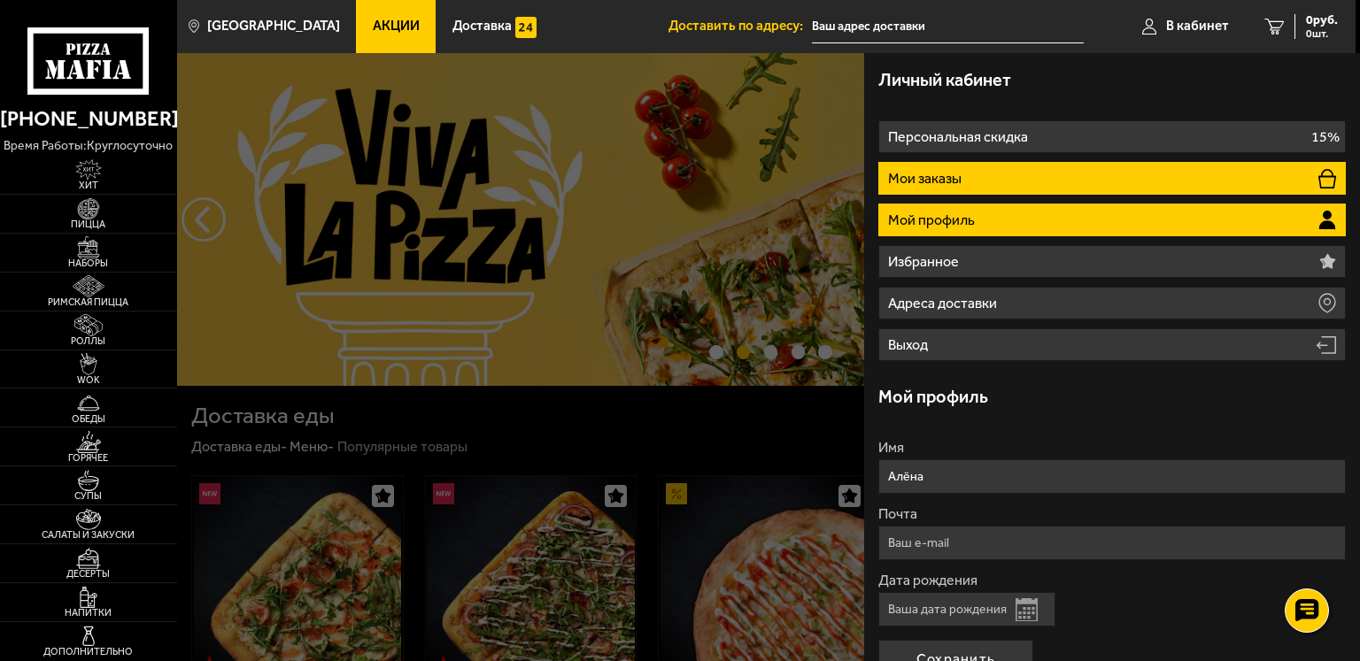
click at [1016, 184] on li "Мои заказы" at bounding box center [1111, 178] width 467 height 33
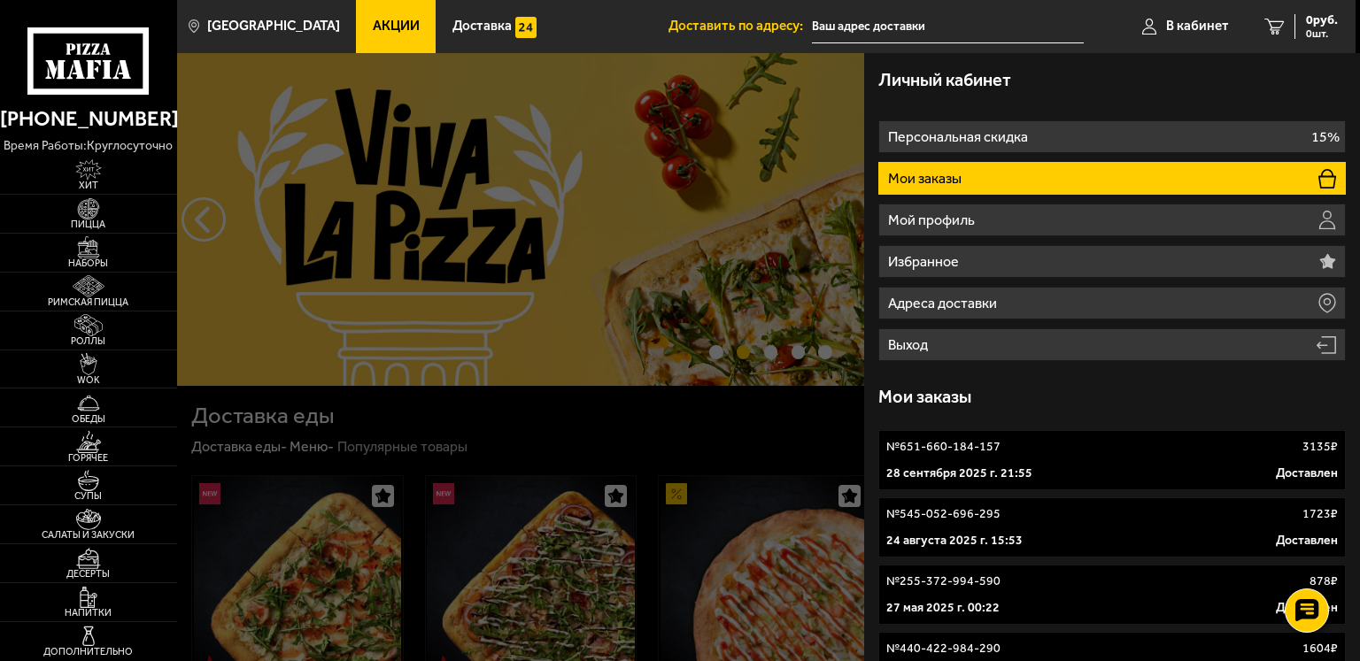
click at [1091, 458] on link "№ 651-660-184-157 3135 ₽ 28 сентября 2025 г. 21:55 Доставлен" at bounding box center [1111, 460] width 467 height 60
